Goal: Task Accomplishment & Management: Complete application form

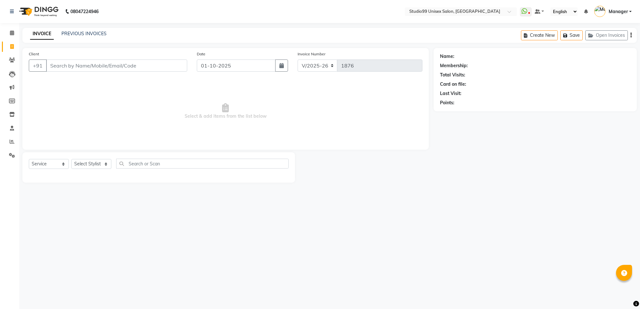
select select "7323"
select select "service"
click at [13, 156] on icon at bounding box center [12, 155] width 6 height 5
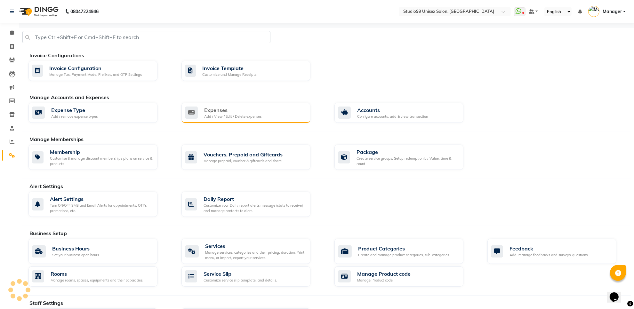
click at [260, 113] on div "Expenses" at bounding box center [232, 110] width 57 height 8
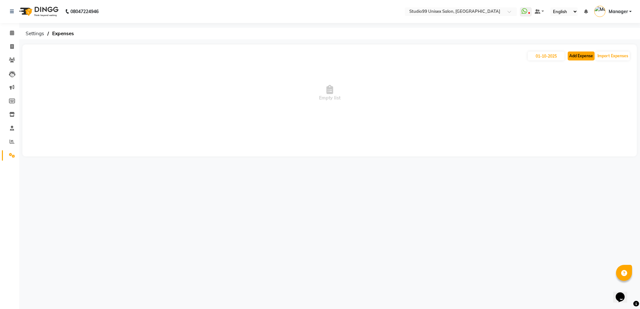
click at [582, 54] on button "Add Expense" at bounding box center [581, 56] width 27 height 9
select select "1"
select select "6412"
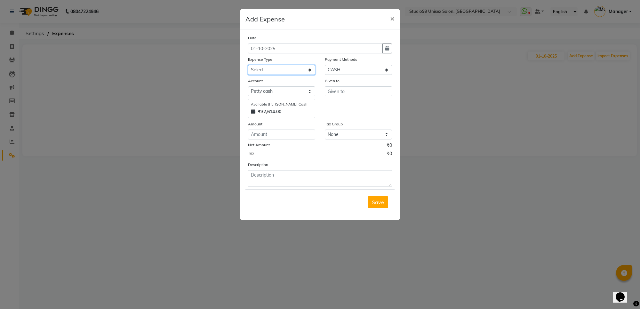
click at [280, 69] on select "Select Advance Salary Bank charges biscuit Car maintenance Cash transfer to ban…" at bounding box center [281, 70] width 67 height 10
select select "19195"
click at [501, 183] on ngb-modal-window "Add Expense × Date [DATE] Expense Type Select Advance Salary Bank charges biscu…" at bounding box center [320, 154] width 640 height 309
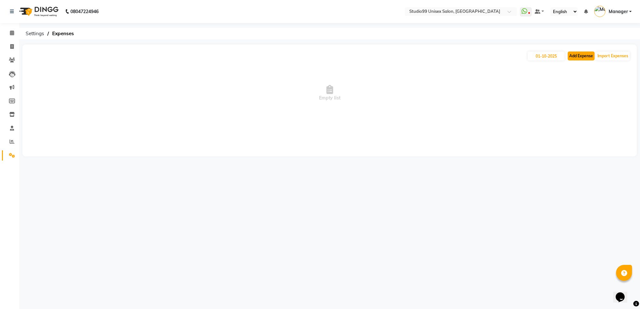
click at [578, 58] on button "Add Expense" at bounding box center [581, 56] width 27 height 9
select select "1"
select select "6412"
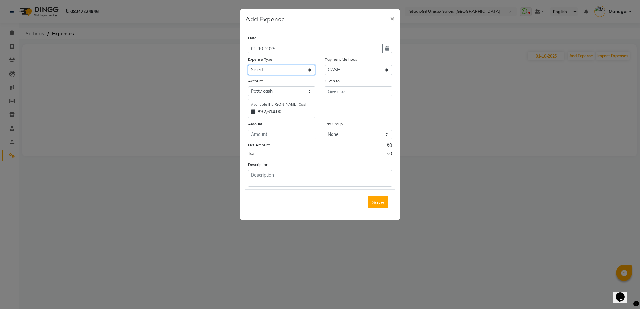
click at [285, 70] on select "Select Advance Salary Bank charges biscuit Car maintenance Cash transfer to ban…" at bounding box center [281, 70] width 67 height 10
select select "19195"
click at [285, 70] on select "Select Advance Salary Bank charges biscuit Car maintenance Cash transfer to ban…" at bounding box center [281, 70] width 67 height 10
click at [353, 92] on input "text" at bounding box center [358, 91] width 67 height 10
type input "rohit"
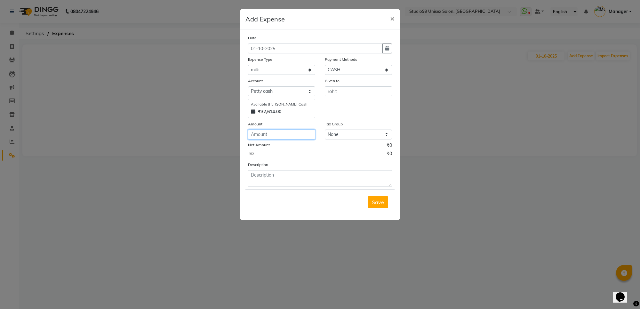
click at [282, 133] on input "number" at bounding box center [281, 135] width 67 height 10
type input "52"
click at [375, 202] on span "Save" at bounding box center [378, 202] width 12 height 6
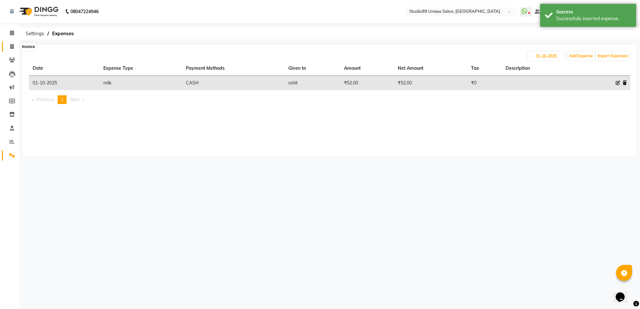
click at [11, 46] on icon at bounding box center [12, 46] width 4 height 5
select select "7323"
select select "service"
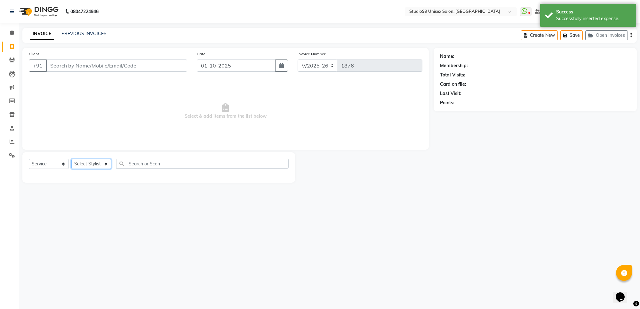
click at [99, 166] on select "Select Stylist" at bounding box center [91, 164] width 40 height 10
select select "63731"
click at [71, 159] on select "Select Stylist Manager [PERSON_NAME] [PERSON_NAME] [PERSON_NAME]" at bounding box center [91, 164] width 40 height 10
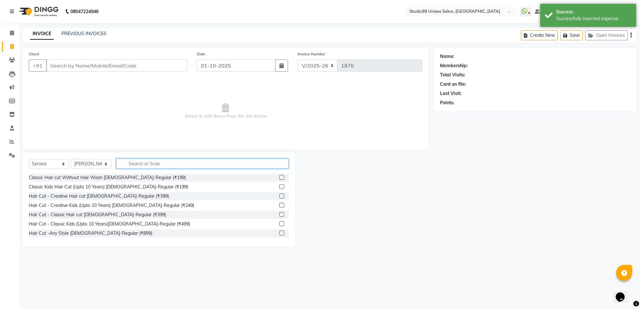
click at [154, 165] on input "text" at bounding box center [202, 164] width 173 height 10
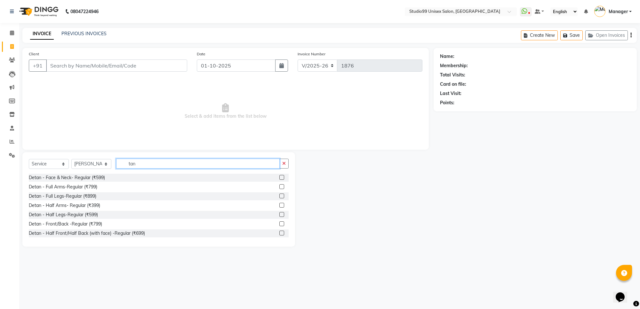
type input "tan"
click at [279, 180] on label at bounding box center [281, 177] width 5 height 5
click at [279, 180] on input "checkbox" at bounding box center [281, 178] width 4 height 4
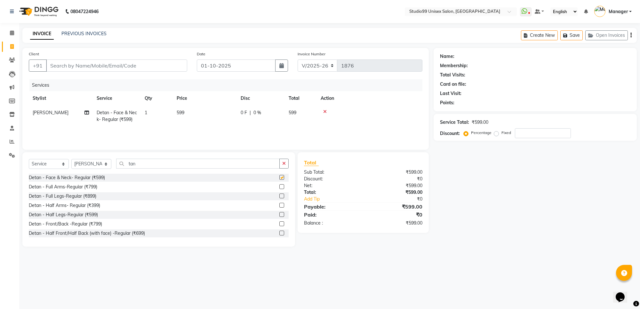
checkbox input "false"
click at [216, 159] on input "tan" at bounding box center [198, 164] width 164 height 10
type input "t"
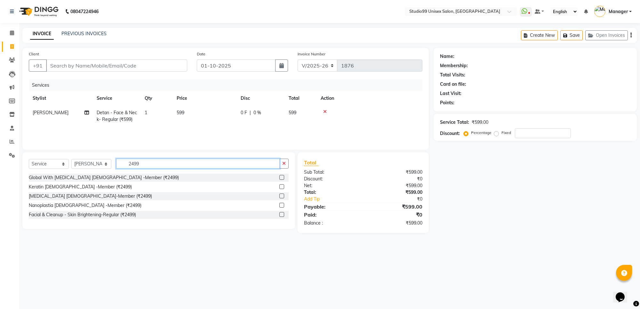
type input "2499"
click at [280, 214] on label at bounding box center [281, 214] width 5 height 5
click at [280, 214] on input "checkbox" at bounding box center [281, 215] width 4 height 4
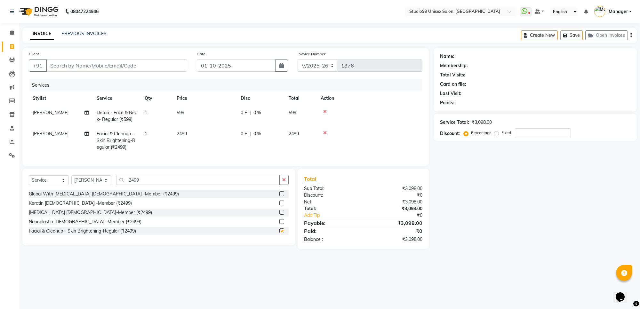
checkbox input "false"
click at [217, 181] on input "2499" at bounding box center [198, 180] width 164 height 10
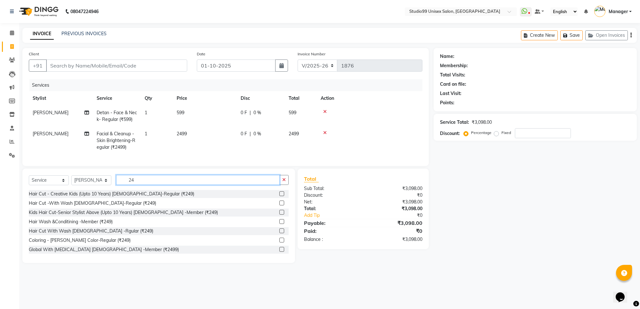
type input "2"
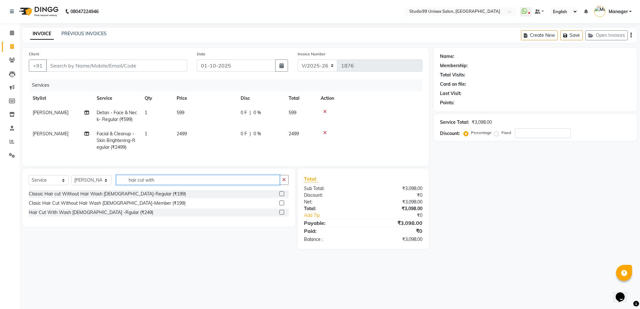
type input "hair cut with"
click at [281, 215] on label at bounding box center [281, 212] width 5 height 5
click at [281, 215] on input "checkbox" at bounding box center [281, 213] width 4 height 4
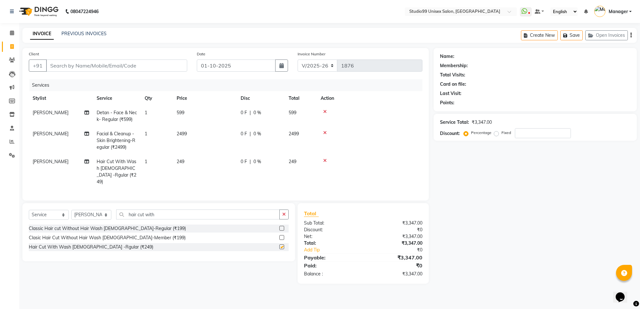
checkbox input "false"
click at [249, 214] on input "hair cut with" at bounding box center [198, 215] width 164 height 10
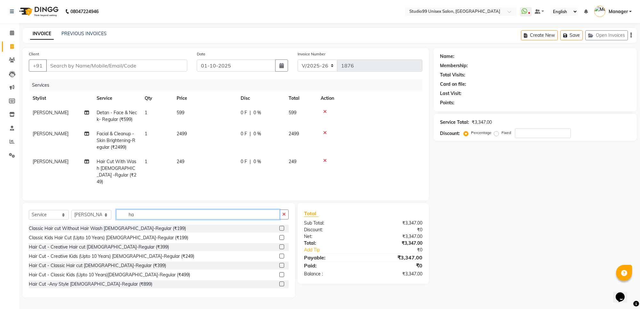
type input "h"
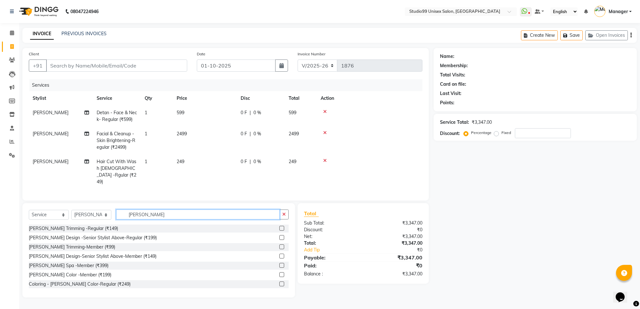
type input "[PERSON_NAME]"
click at [279, 236] on label at bounding box center [281, 237] width 5 height 5
click at [279, 236] on input "checkbox" at bounding box center [281, 238] width 4 height 4
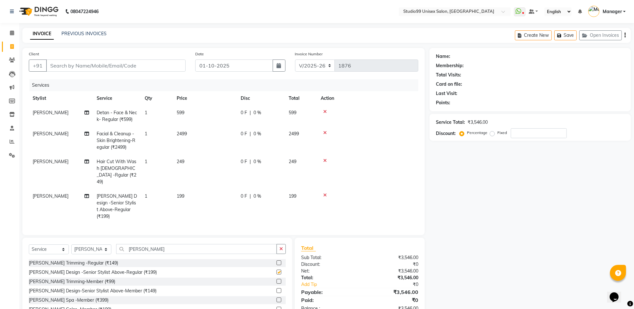
checkbox input "false"
click at [46, 193] on span "[PERSON_NAME]" at bounding box center [51, 196] width 36 height 6
select select "63731"
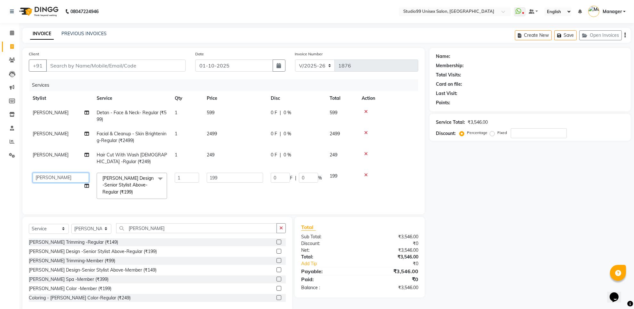
click at [55, 180] on select "Manager [PERSON_NAME] [PERSON_NAME] [PERSON_NAME]" at bounding box center [61, 178] width 56 height 10
select select "63732"
click at [63, 158] on td "[PERSON_NAME]" at bounding box center [61, 158] width 64 height 21
select select "63731"
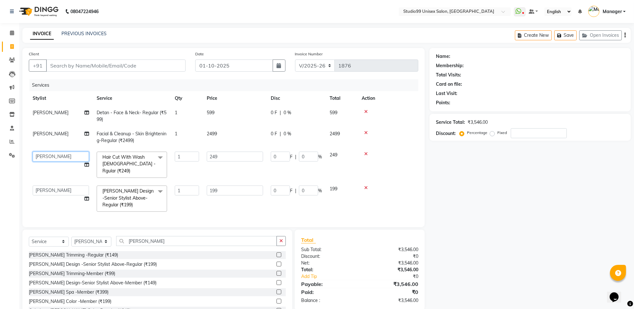
click at [63, 158] on select "Manager [PERSON_NAME] [PERSON_NAME] [PERSON_NAME]" at bounding box center [61, 157] width 56 height 10
select select "63732"
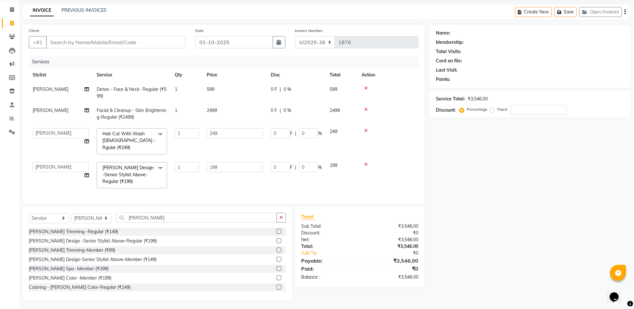
scroll to position [24, 0]
click at [111, 42] on input "Client" at bounding box center [116, 42] width 140 height 12
type input "9"
type input "0"
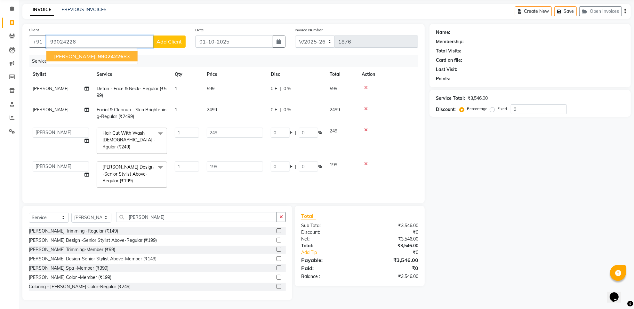
click at [98, 52] on button "[PERSON_NAME] 99024226 83" at bounding box center [91, 56] width 91 height 10
type input "9902422683"
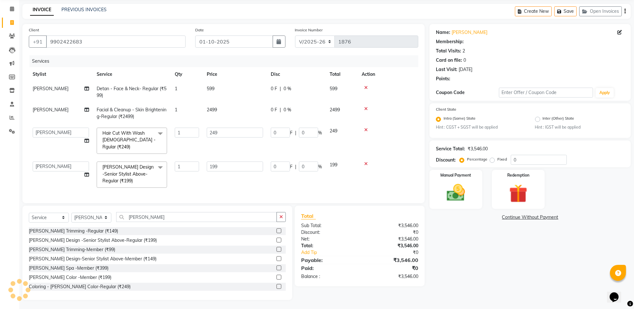
select select "1: Object"
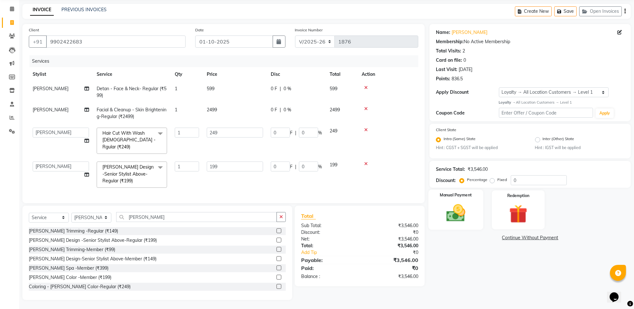
click at [468, 213] on img at bounding box center [455, 213] width 31 height 22
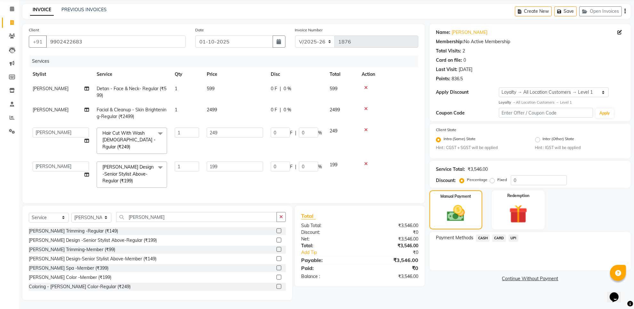
click at [513, 238] on span "UPI" at bounding box center [514, 238] width 10 height 7
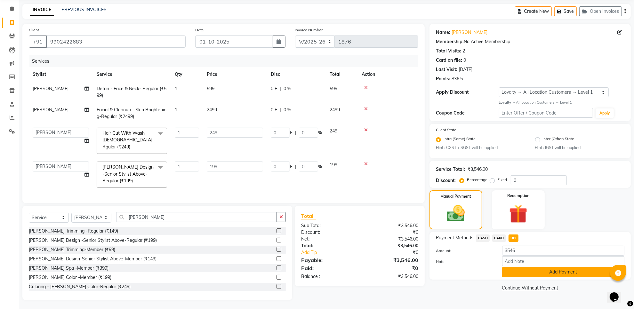
click at [548, 271] on button "Add Payment" at bounding box center [563, 272] width 122 height 10
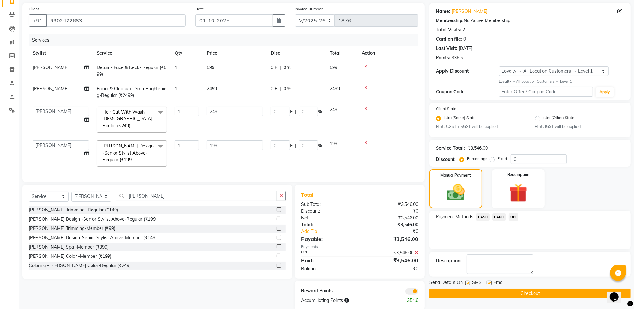
scroll to position [55, 0]
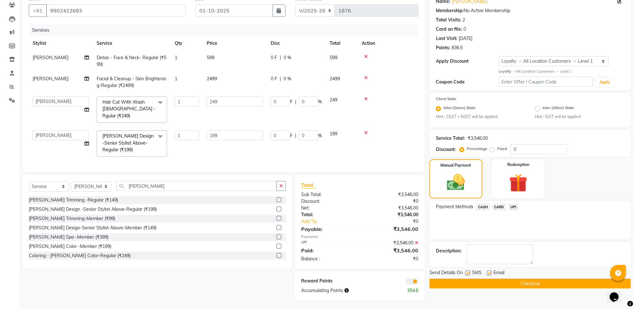
click at [551, 282] on button "Checkout" at bounding box center [530, 284] width 201 height 10
